Goal: Transaction & Acquisition: Purchase product/service

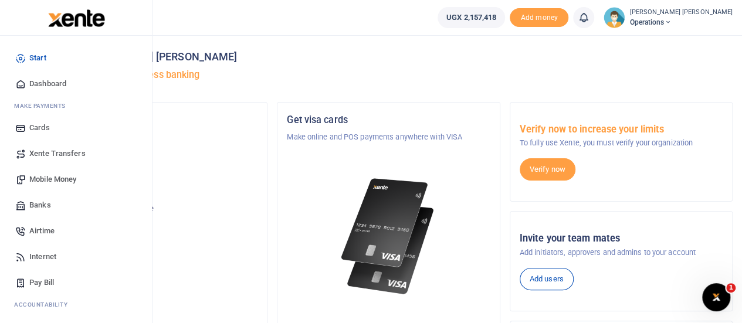
click at [56, 180] on span "Mobile Money" at bounding box center [52, 180] width 47 height 12
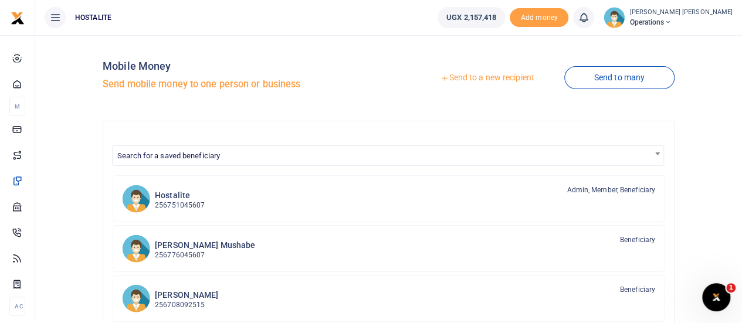
click at [483, 66] on div "Send to a new recipient Send to many" at bounding box center [533, 78] width 290 height 67
click at [482, 74] on link "Send to a new recipient" at bounding box center [486, 77] width 153 height 21
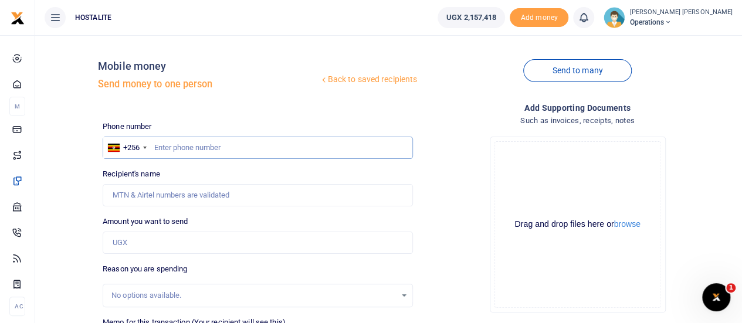
click at [191, 150] on input "text" at bounding box center [258, 148] width 310 height 22
type input "0758449867"
type input "Mohammed Kyazze"
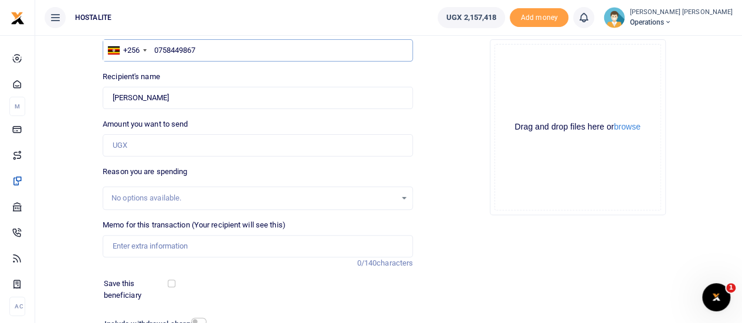
scroll to position [98, 0]
click at [124, 149] on input "Amount you want to send" at bounding box center [258, 145] width 310 height 22
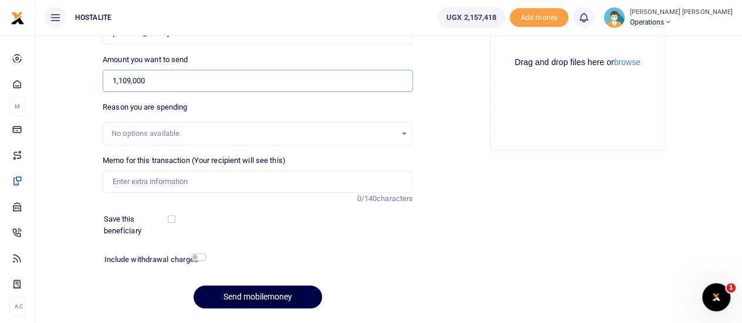
scroll to position [165, 0]
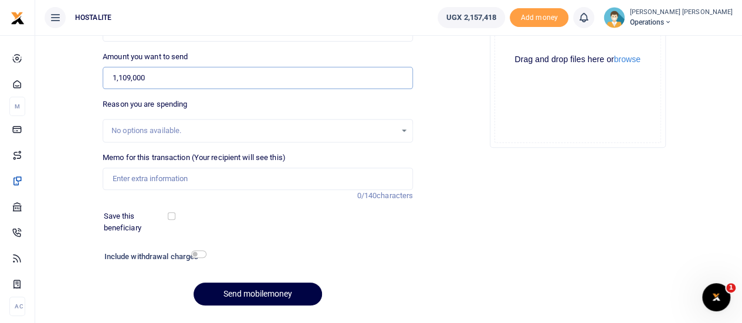
type input "1,109,000"
click at [144, 178] on input "Memo for this transaction (Your recipient will see this)" at bounding box center [258, 179] width 310 height 22
type input "r"
type input "Road curbs"
click at [196, 251] on input "checkbox" at bounding box center [198, 254] width 15 height 8
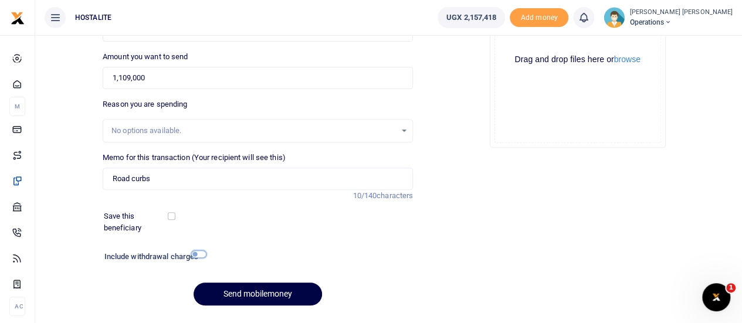
checkbox input "true"
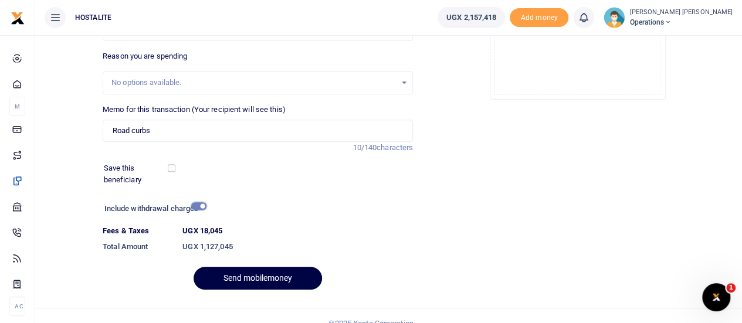
scroll to position [227, 0]
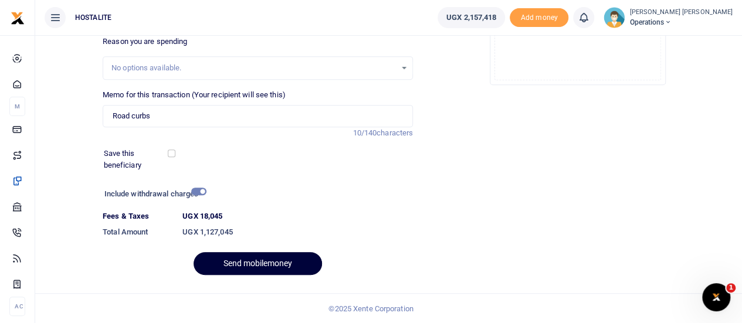
click at [245, 262] on button "Send mobilemoney" at bounding box center [257, 263] width 128 height 23
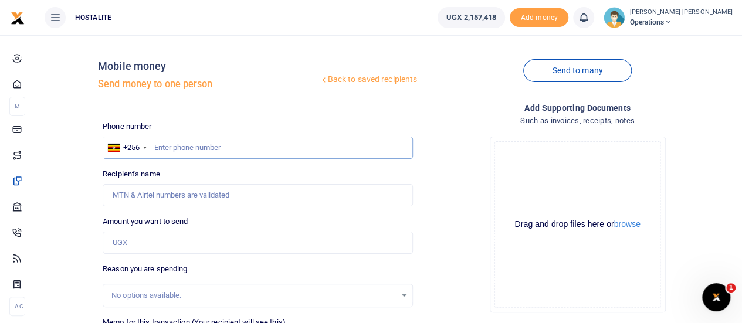
click at [196, 148] on input "text" at bounding box center [258, 148] width 310 height 22
type input "0"
type input "0704530575"
type input "Jenifer Nyirabweza"
type input "0704530575"
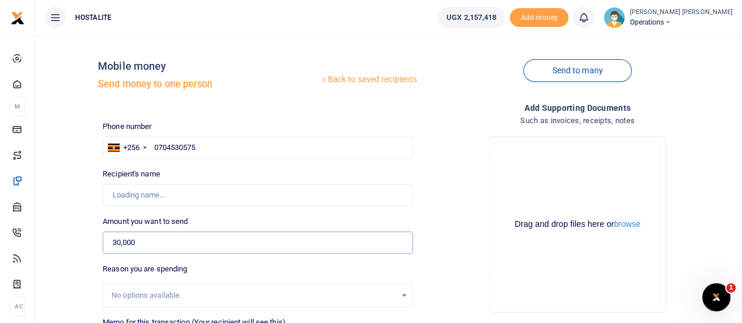
type input "30,000"
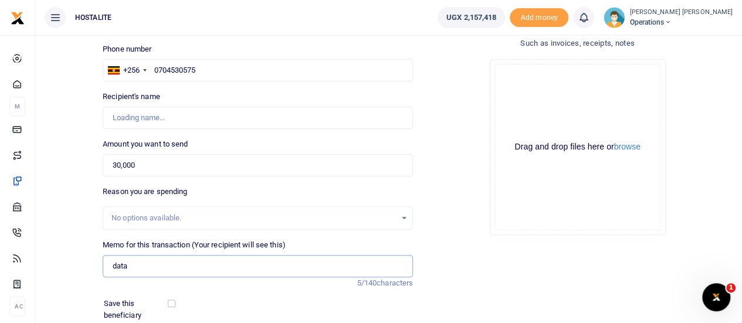
scroll to position [77, 0]
type input "data"
click at [177, 72] on input "0704530575" at bounding box center [258, 70] width 310 height 22
type input "0704530575"
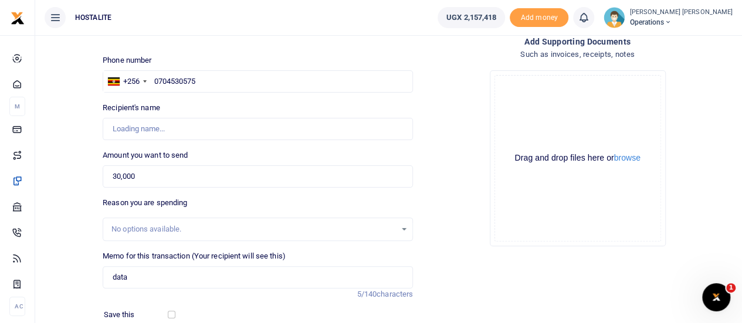
scroll to position [62, 0]
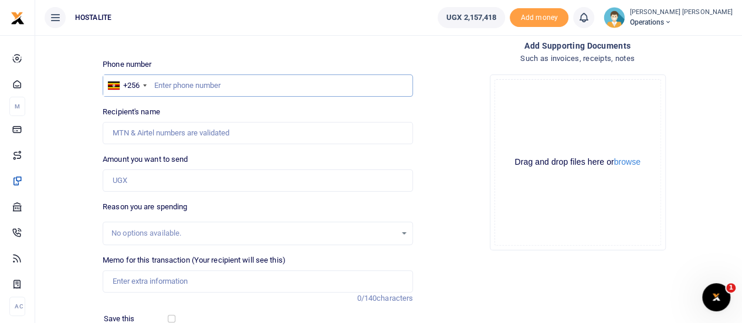
click at [227, 89] on input "text" at bounding box center [258, 85] width 310 height 22
paste input "758 449867"
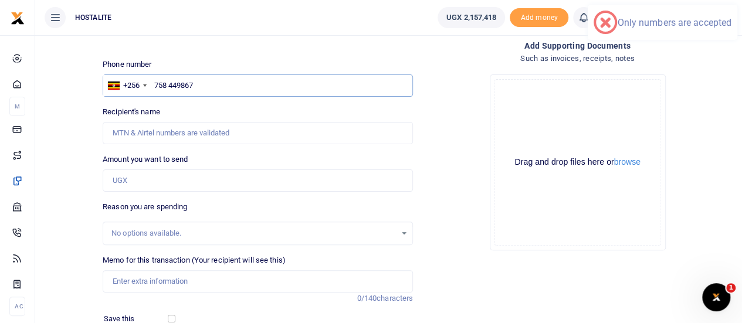
click at [156, 82] on input "758 449867" at bounding box center [258, 85] width 310 height 22
type input "075844987"
click at [211, 182] on input "Amount you want to send" at bounding box center [258, 180] width 310 height 22
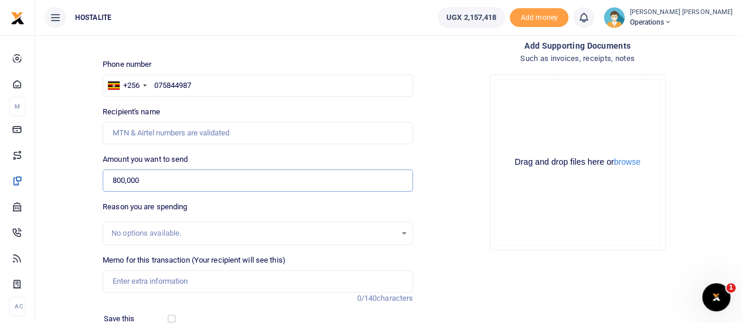
type input "800,000"
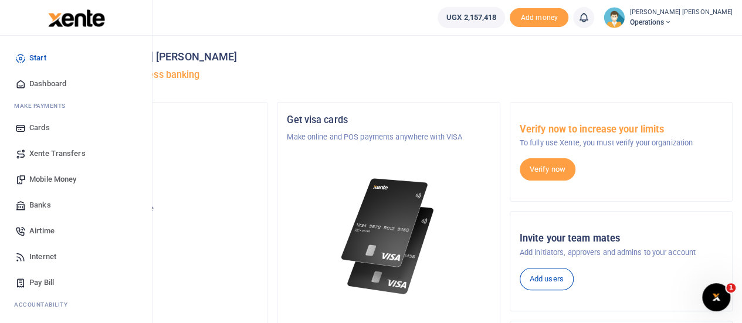
click at [56, 176] on span "Mobile Money" at bounding box center [52, 180] width 47 height 12
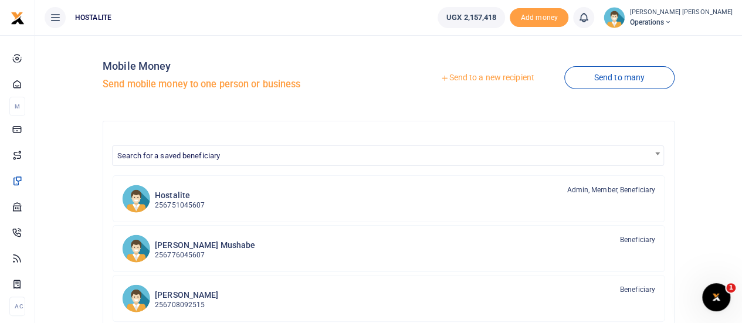
click at [465, 78] on link "Send to a new recipient" at bounding box center [486, 77] width 153 height 21
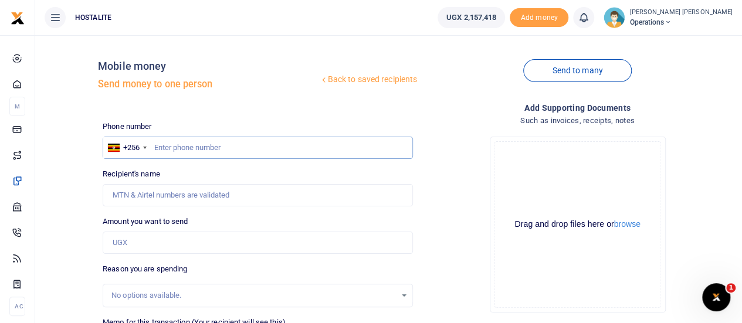
click at [194, 147] on input "text" at bounding box center [258, 148] width 310 height 22
paste input "758 449867"
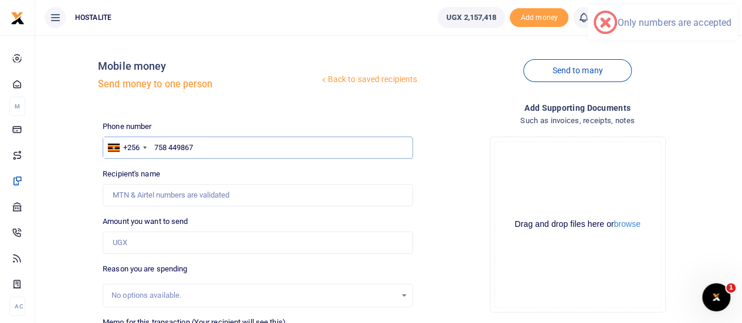
click at [152, 149] on input "758 449867" at bounding box center [258, 148] width 310 height 22
type input "0758449867"
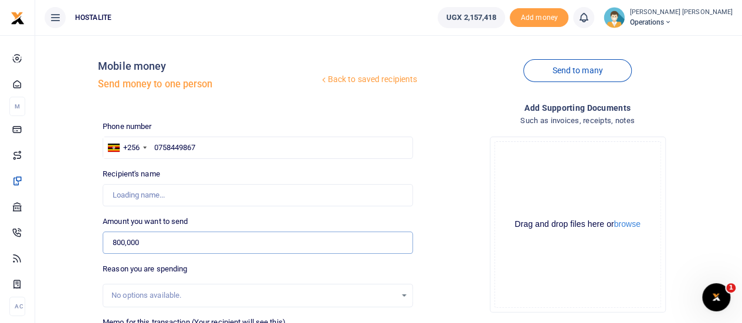
type input "800,000"
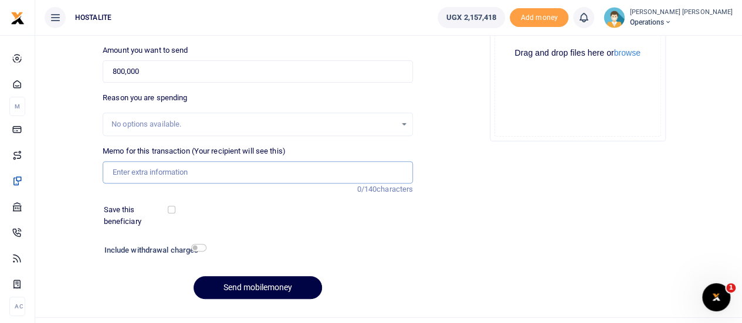
scroll to position [181, 0]
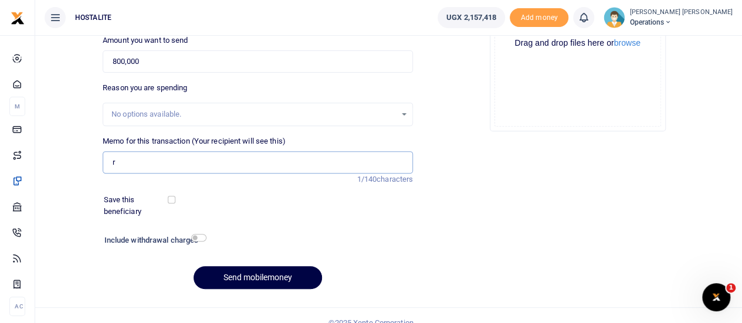
type input "Road curbs"
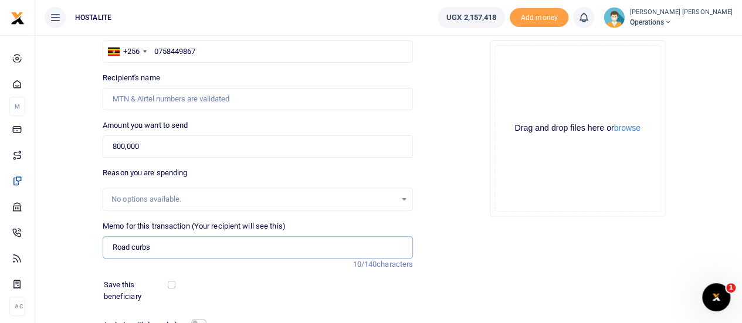
scroll to position [93, 0]
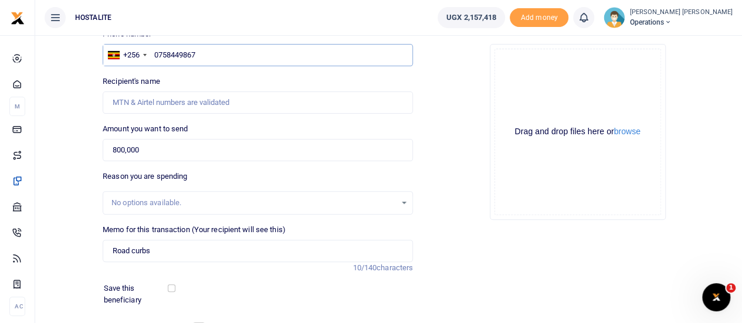
click at [195, 60] on input "0758449867" at bounding box center [258, 55] width 310 height 22
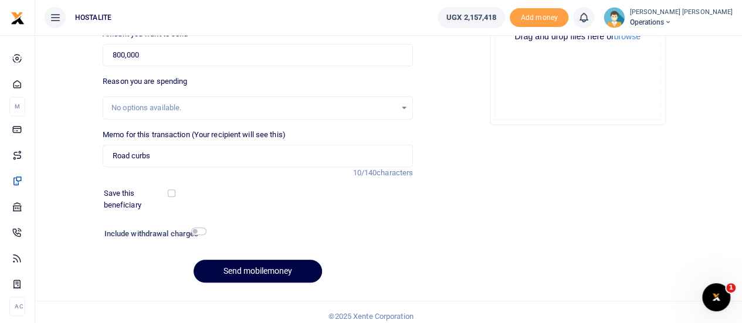
scroll to position [195, 0]
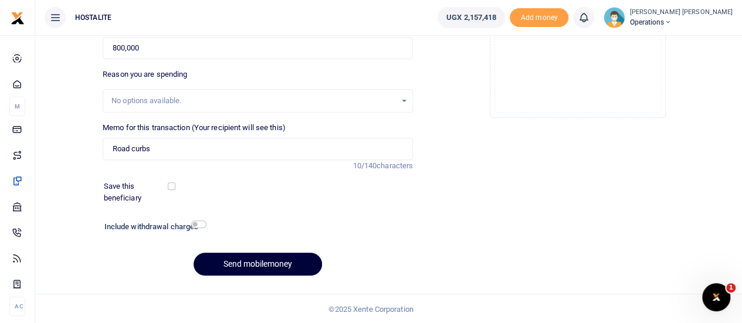
click at [268, 263] on button "Send mobilemoney" at bounding box center [257, 264] width 128 height 23
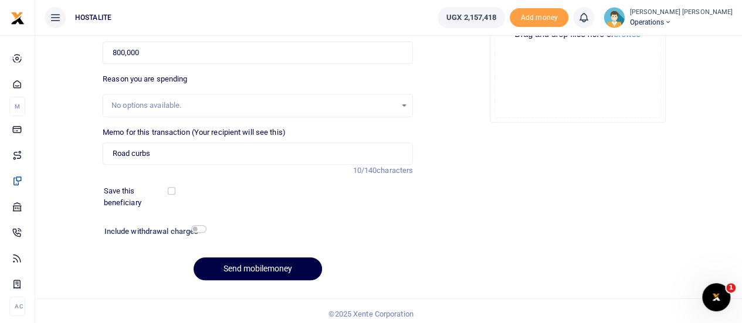
click at [461, 160] on div "Add supporting Documents Such as invoices, receipts, notes Drop your files here…" at bounding box center [576, 100] width 319 height 378
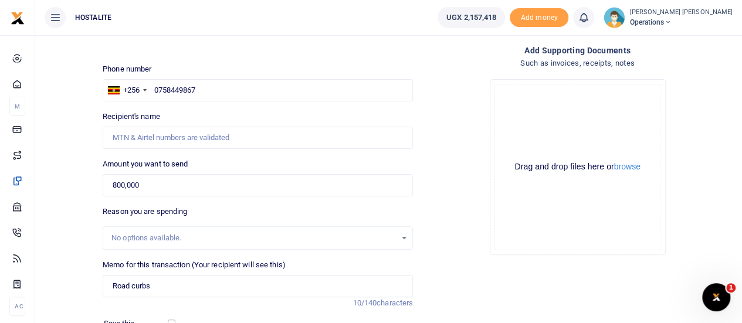
scroll to position [52, 0]
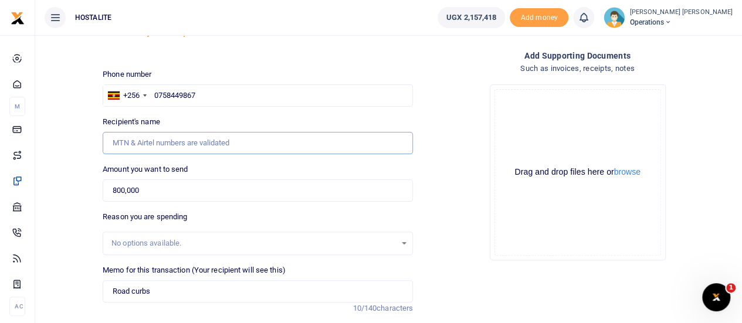
click at [177, 133] on input "Recipient's name" at bounding box center [258, 143] width 310 height 22
click at [471, 149] on div "Drop your files here Drag and drop files here or browse Powered by Uppy" at bounding box center [577, 172] width 310 height 195
click at [176, 92] on input "text" at bounding box center [258, 95] width 310 height 22
click at [155, 240] on div "No options available." at bounding box center [253, 243] width 284 height 12
click at [159, 291] on input "Memo for this transaction (Your recipient will see this)" at bounding box center [258, 291] width 310 height 22
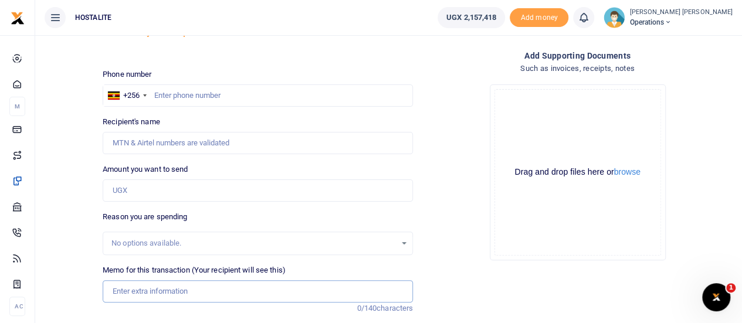
paste input "758 449867"
type input "758 449867"
click at [185, 98] on input "text" at bounding box center [258, 95] width 310 height 22
type input "0758449867"
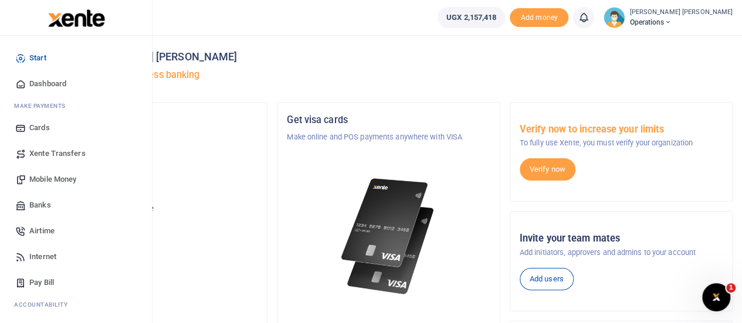
click at [52, 173] on link "Mobile Money" at bounding box center [75, 179] width 133 height 26
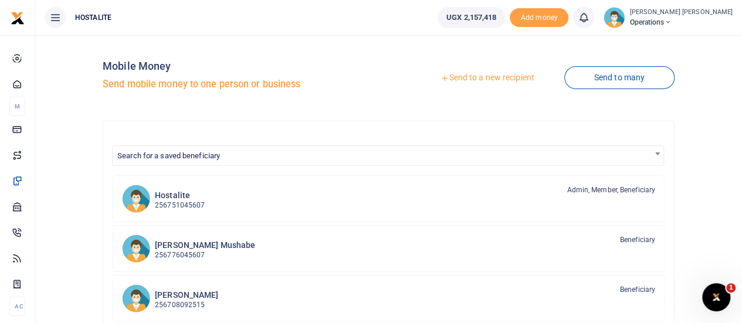
click at [471, 78] on link "Send to a new recipient" at bounding box center [486, 77] width 153 height 21
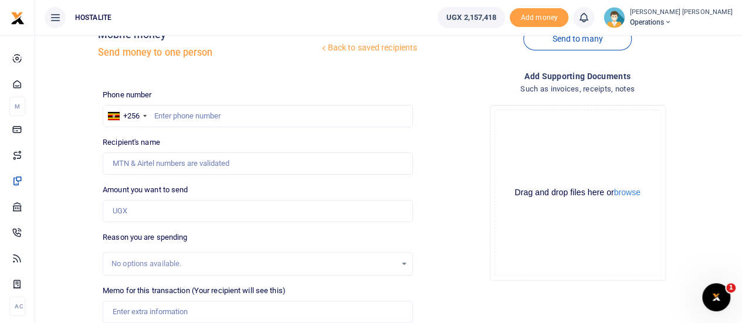
scroll to position [41, 0]
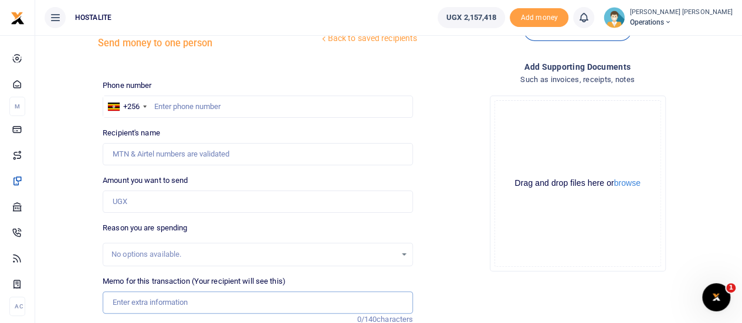
click at [127, 305] on input "Memo for this transaction (Your recipient will see this)" at bounding box center [258, 302] width 310 height 22
paste input "758 449867"
type input "758 449867"
click at [213, 103] on input "text" at bounding box center [258, 107] width 310 height 22
click at [178, 107] on input "758449867" at bounding box center [258, 107] width 310 height 22
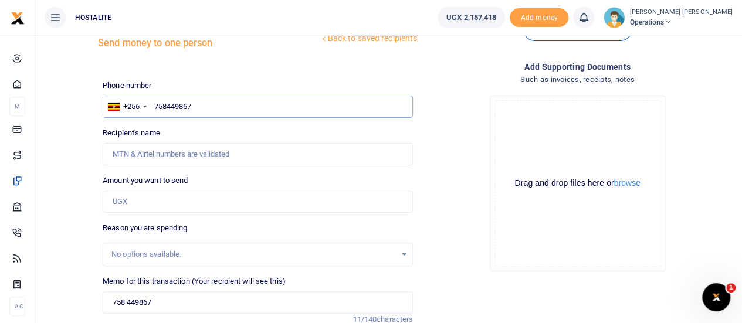
click at [178, 107] on input "758449867" at bounding box center [258, 107] width 310 height 22
type input "0772425206"
type input "Justine Natukunda"
click at [192, 106] on input "0772425206" at bounding box center [258, 107] width 310 height 22
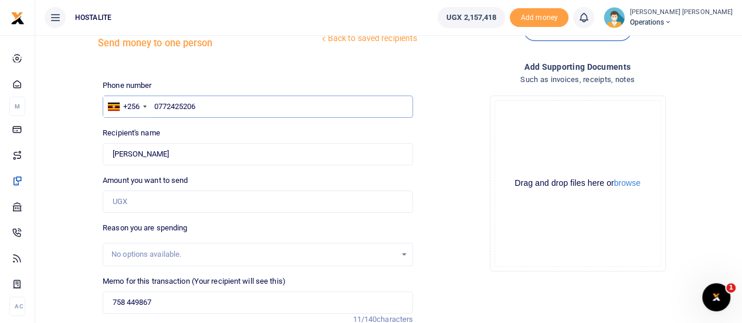
click at [192, 106] on input "0772425206" at bounding box center [258, 107] width 310 height 22
type input "0758449867"
type input "Mohammed Kyazze"
click at [138, 202] on input "Amount you want to send" at bounding box center [258, 202] width 310 height 22
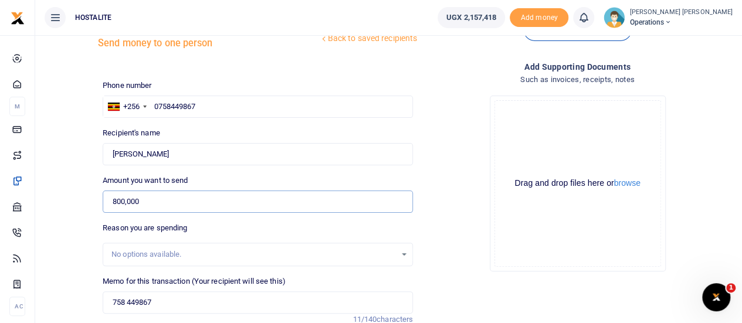
type input "800,000"
type input "Road curbs"
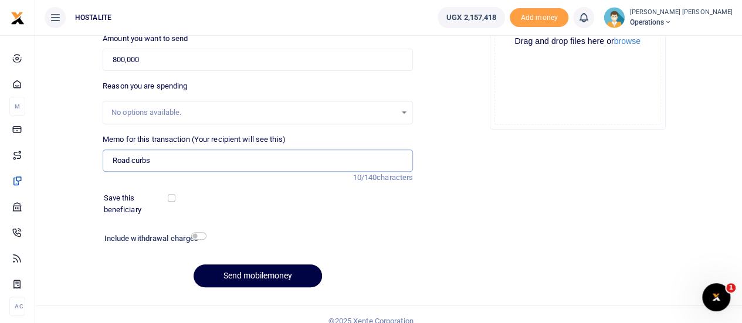
scroll to position [183, 0]
click at [247, 276] on button "Send mobilemoney" at bounding box center [257, 275] width 128 height 23
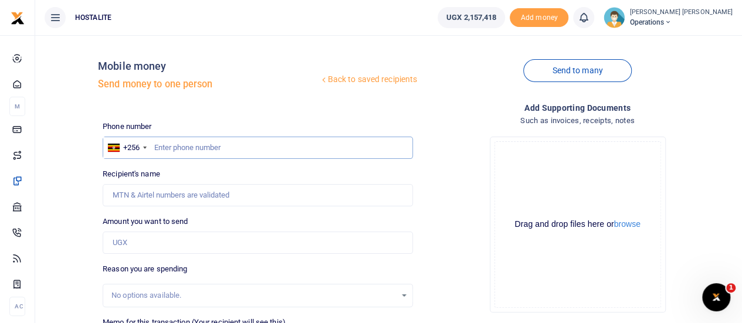
click at [184, 152] on input "text" at bounding box center [258, 148] width 310 height 22
type input "0750845981"
type input "[PERSON_NAME]"
click at [175, 241] on input "1" at bounding box center [258, 243] width 310 height 22
type input "150,000"
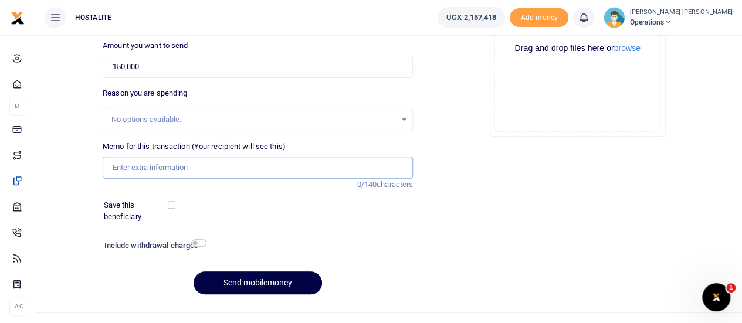
scroll to position [181, 0]
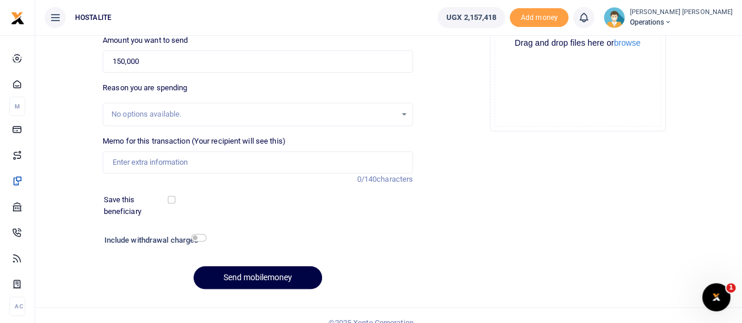
click at [175, 241] on h6 "Include withdrawal charges" at bounding box center [152, 240] width 97 height 9
click at [166, 164] on input "Memo for this transaction (Your recipient will see this)" at bounding box center [258, 162] width 310 height 22
type input "payment"
click at [258, 273] on button "Send mobilemoney" at bounding box center [257, 277] width 128 height 23
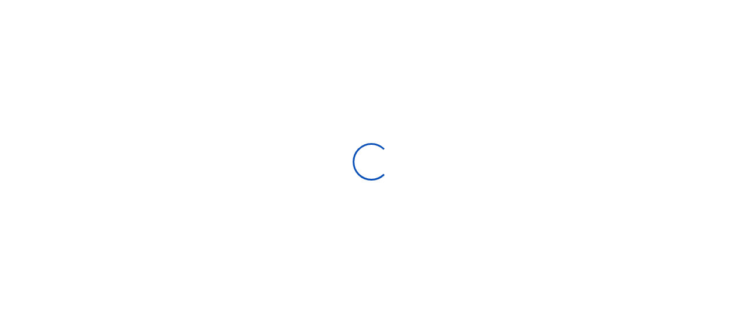
scroll to position [181, 0]
select select "Loading bundles"
select select
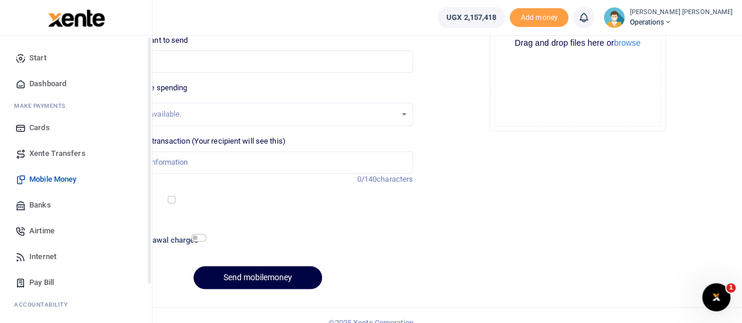
scroll to position [95, 0]
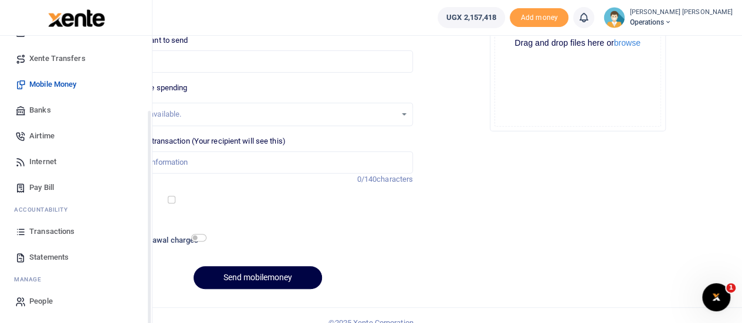
click at [148, 300] on div "Start Dashboard M ake Payments Cards Xente Transfers Mobile Money Banks Airtime…" at bounding box center [76, 132] width 152 height 383
click at [49, 229] on span "Transactions" at bounding box center [51, 232] width 45 height 12
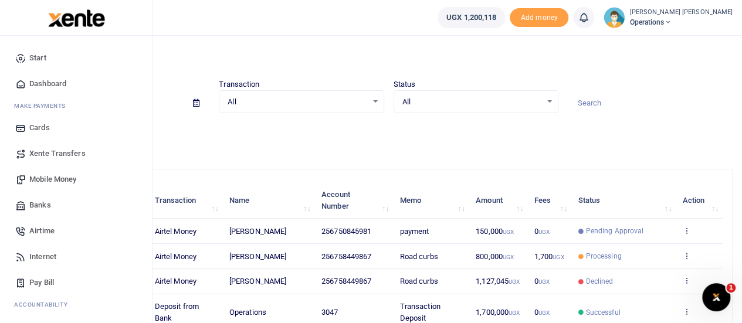
click at [52, 174] on span "Mobile Money" at bounding box center [52, 180] width 47 height 12
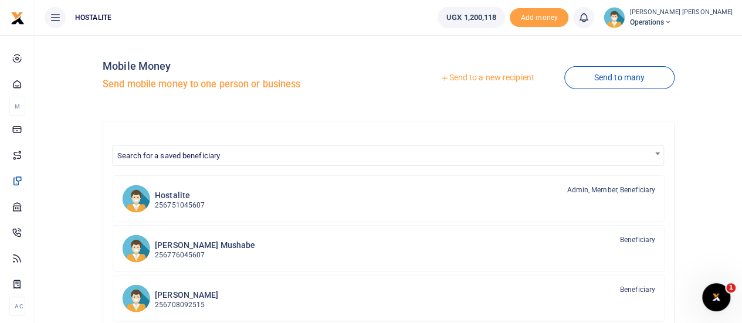
click at [471, 73] on div at bounding box center [371, 161] width 742 height 323
click at [471, 73] on link "Send to a new recipient" at bounding box center [486, 77] width 153 height 21
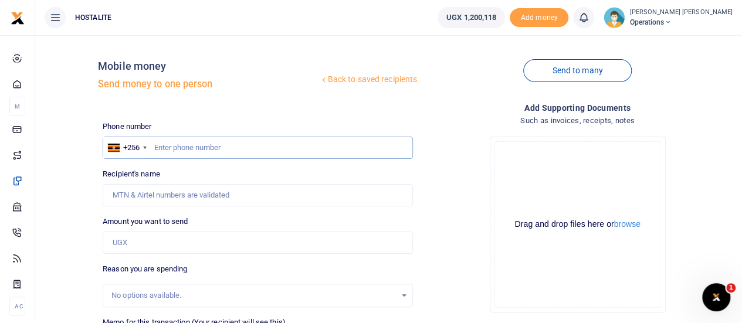
click at [176, 147] on input "text" at bounding box center [258, 148] width 310 height 22
type input "0704530575"
type input "30,000"
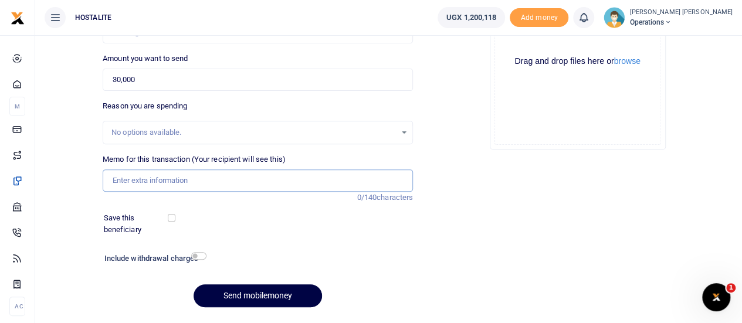
scroll to position [181, 0]
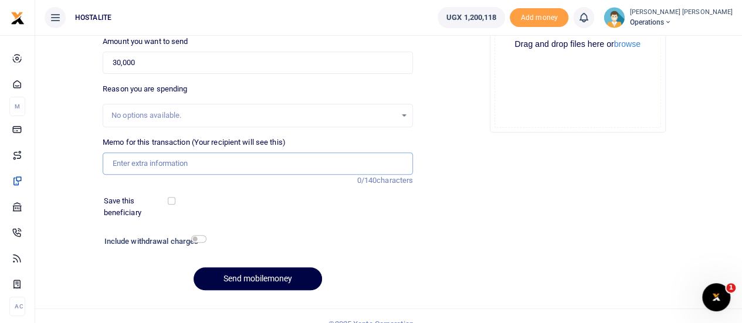
type input "[PERSON_NAME] Mushabe"
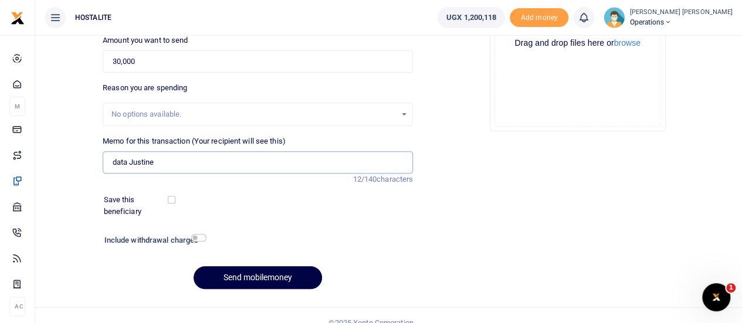
type input "data Justine"
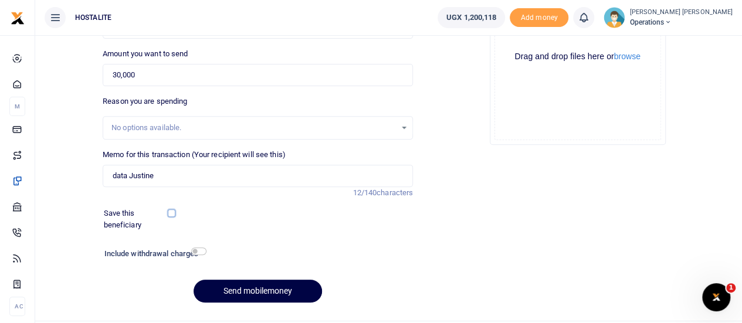
scroll to position [195, 0]
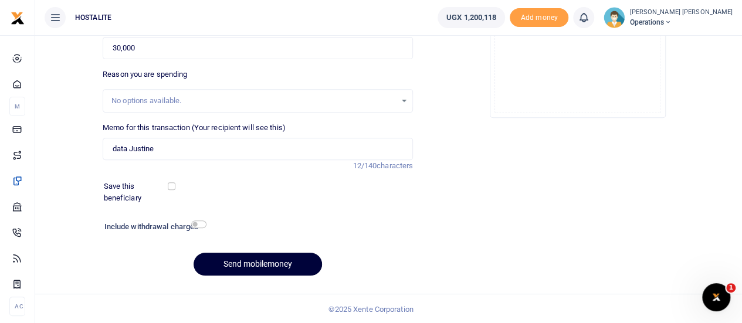
click at [241, 261] on button "Send mobilemoney" at bounding box center [257, 264] width 128 height 23
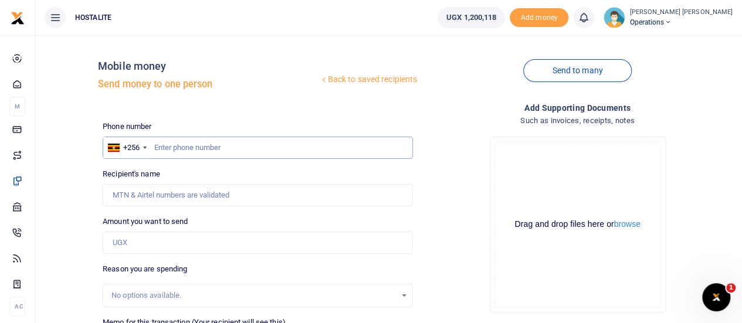
click at [246, 154] on input "text" at bounding box center [258, 148] width 310 height 22
paste input "764084110"
type input "764084110"
type input "[PERSON_NAME]"
click at [154, 149] on input "764084110" at bounding box center [258, 148] width 310 height 22
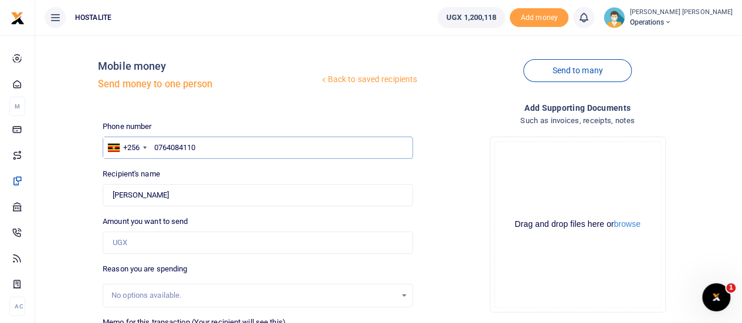
type input "0764084110"
click at [166, 244] on input "Amount you want to send" at bounding box center [258, 243] width 310 height 22
paste input "615,000"
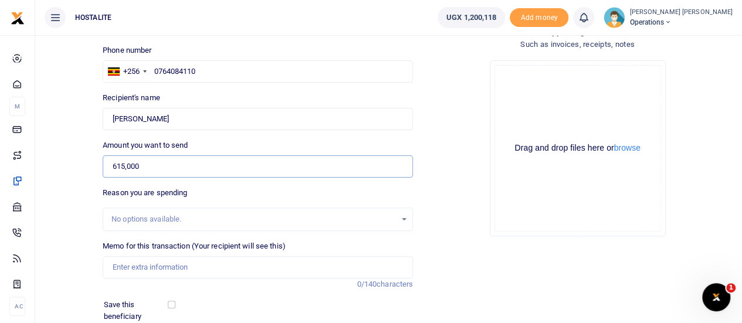
scroll to position [78, 0]
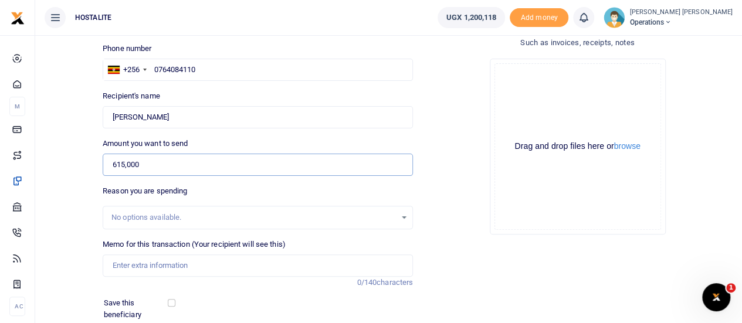
type input "615,000"
click at [171, 219] on div "No options available." at bounding box center [253, 218] width 284 height 12
click at [161, 216] on div "No options available." at bounding box center [253, 218] width 284 height 12
click at [154, 261] on input "Memo for this transaction (Your recipient will see this)" at bounding box center [258, 265] width 310 height 22
paste input "[PERSON_NAME] Travel"
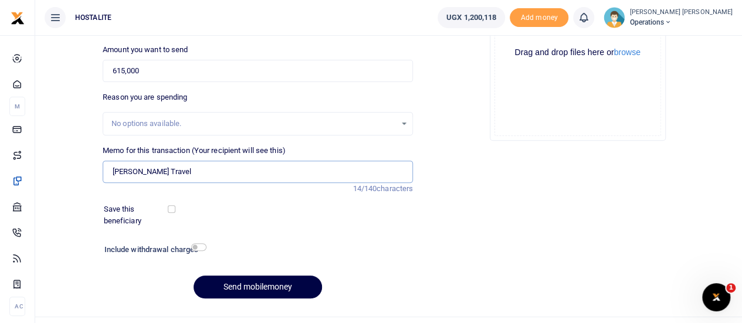
scroll to position [178, 0]
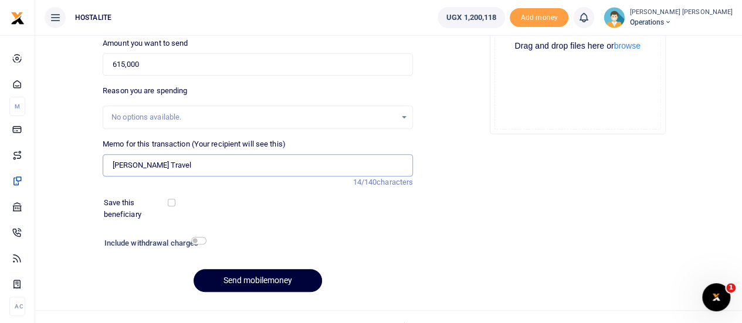
type input "[PERSON_NAME] Travel"
click at [253, 276] on button "Send mobilemoney" at bounding box center [257, 280] width 128 height 23
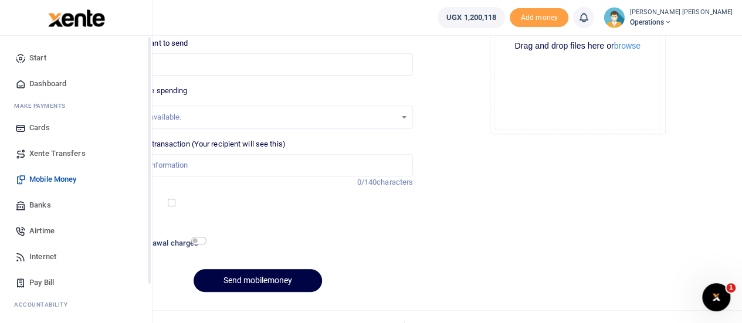
scroll to position [95, 0]
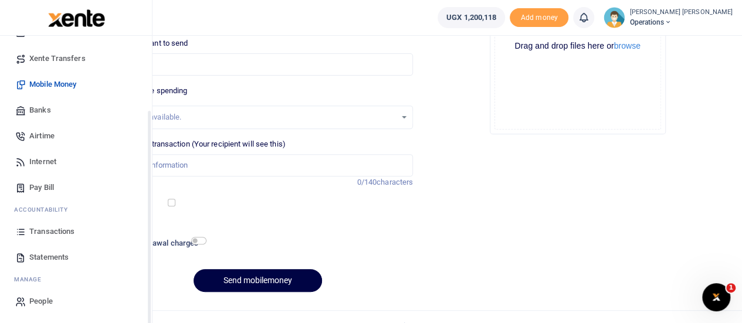
click at [148, 300] on div "Start Dashboard M ake Payments Cards Xente Transfers Mobile Money Banks Airtime…" at bounding box center [76, 132] width 152 height 383
click at [54, 229] on span "Transactions" at bounding box center [51, 232] width 45 height 12
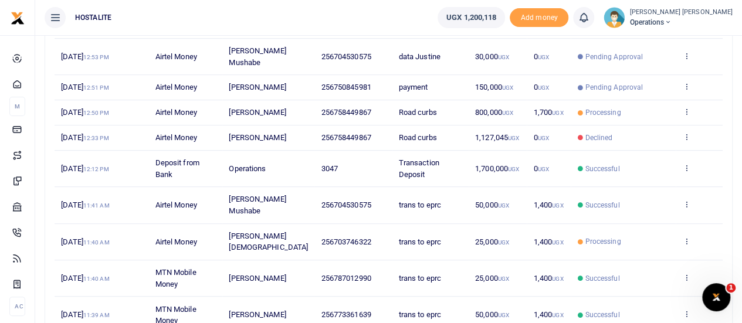
scroll to position [219, 0]
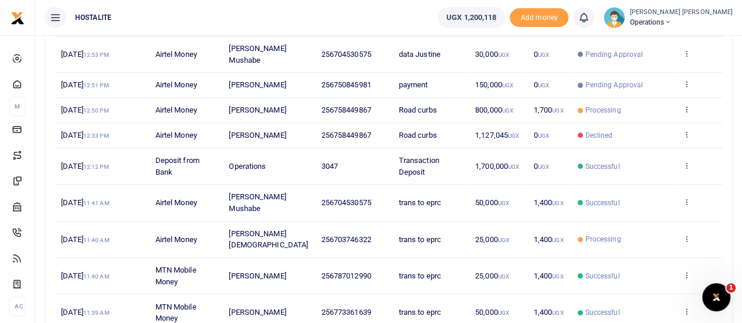
click at [344, 308] on span "256773361639" at bounding box center [346, 312] width 50 height 9
